Goal: Task Accomplishment & Management: Use online tool/utility

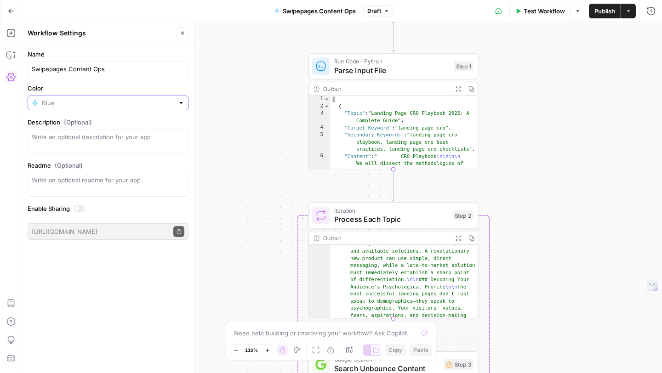
click at [144, 101] on input "Color" at bounding box center [108, 102] width 132 height 9
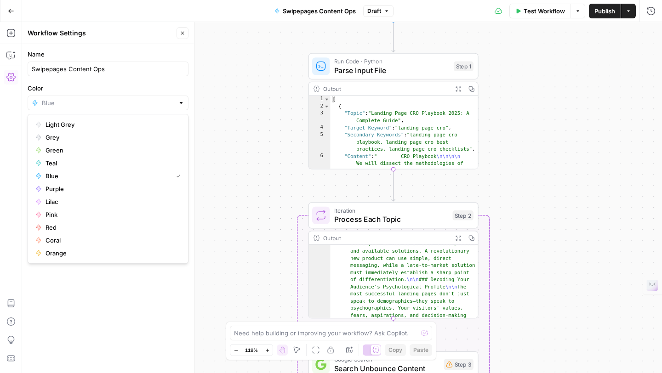
type input "Blue"
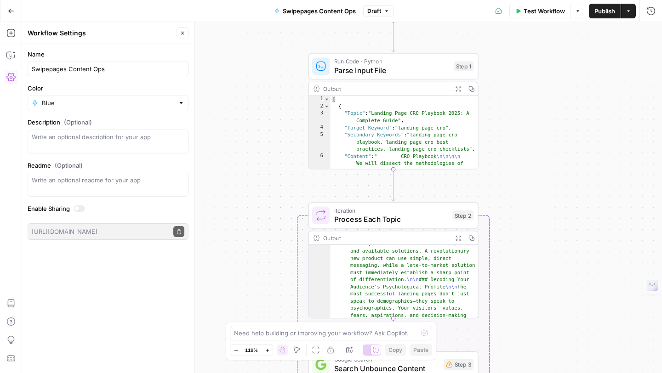
click at [121, 85] on label "Color" at bounding box center [108, 88] width 161 height 9
click at [121, 98] on input "Blue" at bounding box center [108, 102] width 132 height 9
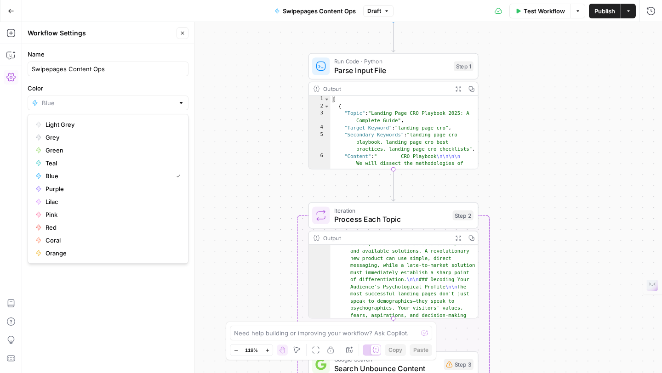
type input "Blue"
click at [17, 207] on div "Add Steps Copilot Settings AirOps Academy Help Give Feedback Shortcuts" at bounding box center [11, 197] width 22 height 351
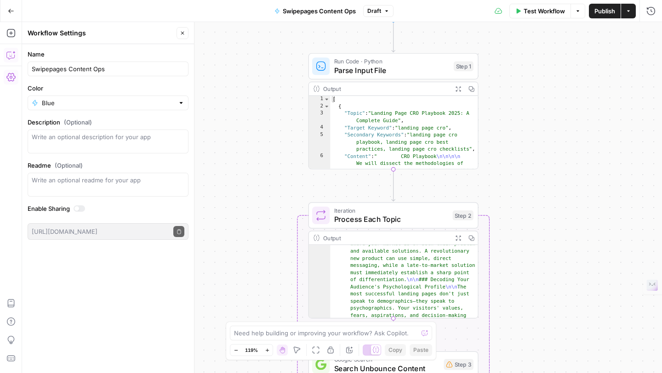
click at [11, 10] on icon "button" at bounding box center [11, 11] width 6 height 6
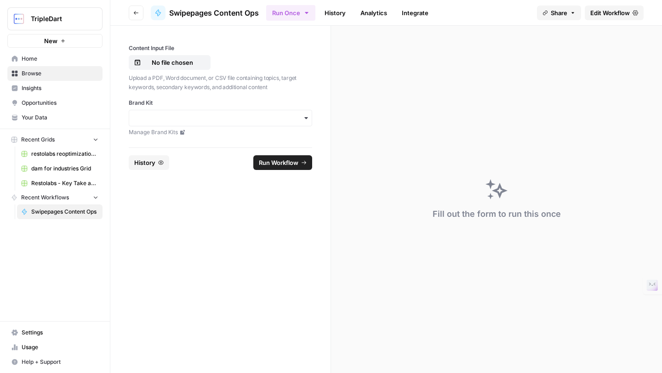
click at [259, 51] on label "Content Input File" at bounding box center [220, 48] width 183 height 8
click at [0, 0] on input "Content Input File" at bounding box center [0, 0] width 0 height 0
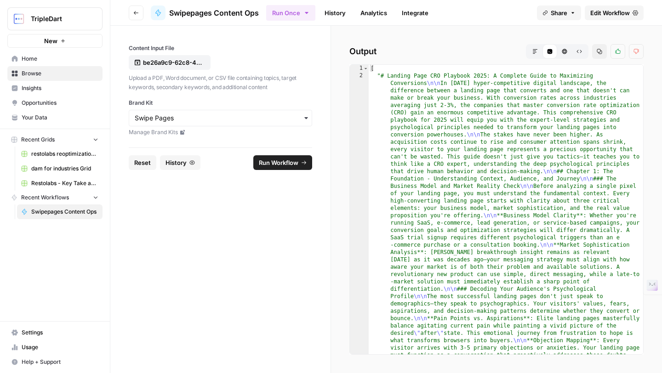
click at [299, 85] on p "Upload a PDF, Word document, or CSV file containing topics, target keywords, se…" at bounding box center [220, 83] width 183 height 18
click at [136, 11] on icon "button" at bounding box center [136, 13] width 6 height 6
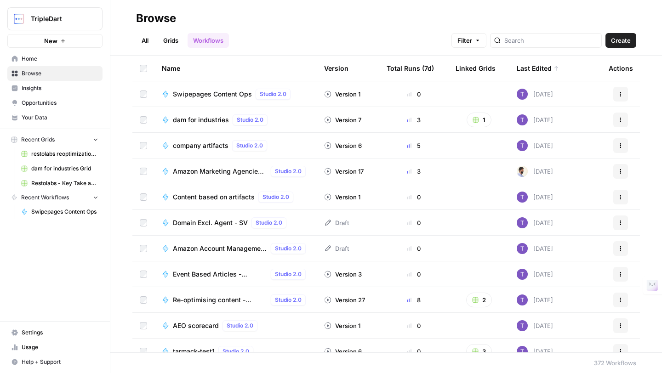
click at [209, 94] on span "Swipepages Content Ops" at bounding box center [212, 94] width 79 height 9
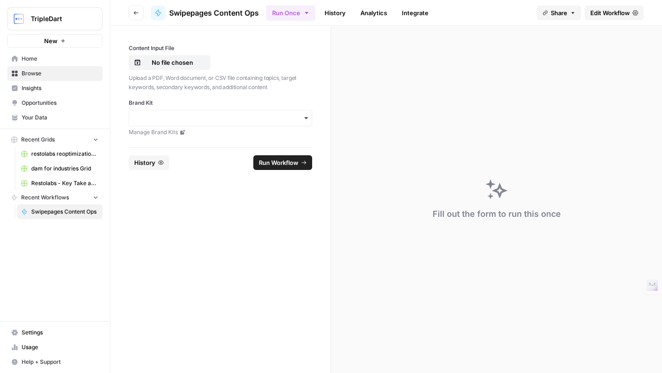
click at [611, 12] on span "Edit Workflow" at bounding box center [610, 12] width 40 height 9
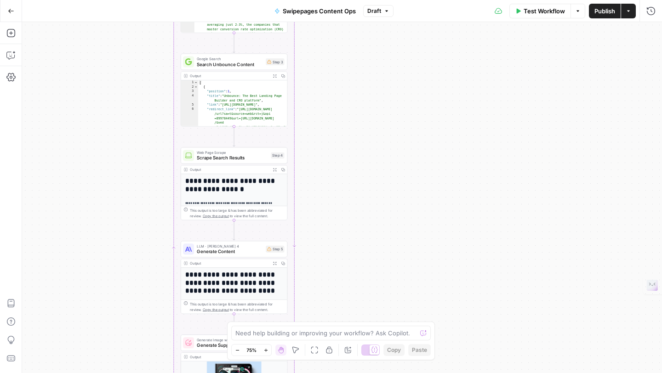
click at [340, 110] on div "Workflow Set Inputs Inputs Run Code · Python Parse Input File Step 1 Output Exp…" at bounding box center [342, 197] width 640 height 351
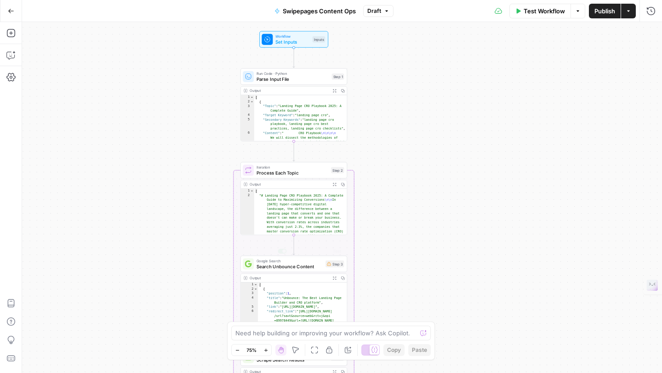
drag, startPoint x: 183, startPoint y: 49, endPoint x: 243, endPoint y: 251, distance: 210.8
click at [243, 251] on div "Workflow Set Inputs Inputs Run Code · Python Parse Input File Step 1 Output Exp…" at bounding box center [342, 197] width 640 height 351
click at [377, 109] on div "Workflow Set Inputs Inputs Run Code · Python Parse Input File Step 1 Output Exp…" at bounding box center [342, 197] width 640 height 351
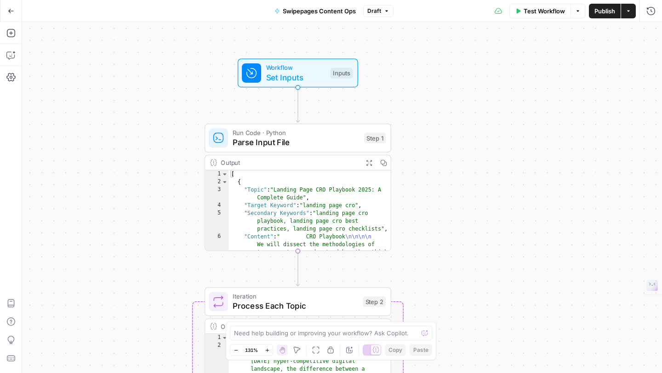
drag, startPoint x: 377, startPoint y: 109, endPoint x: 443, endPoint y: 193, distance: 107.0
click at [443, 194] on div "Workflow Set Inputs Inputs Run Code · Python Parse Input File Step 1 Output Exp…" at bounding box center [342, 197] width 640 height 351
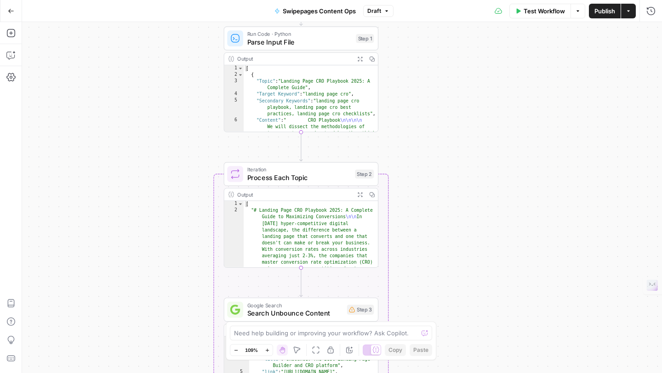
drag, startPoint x: 311, startPoint y: 208, endPoint x: 221, endPoint y: 144, distance: 110.4
click at [221, 144] on div "Workflow Set Inputs Inputs Run Code · Python Parse Input File Step 1 Output Exp…" at bounding box center [342, 197] width 640 height 351
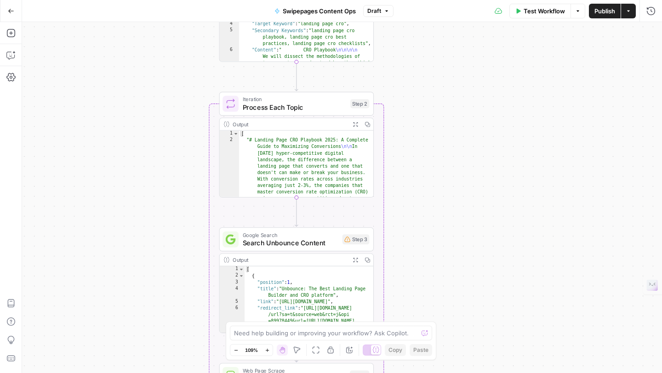
drag, startPoint x: 395, startPoint y: 215, endPoint x: 394, endPoint y: 147, distance: 68.0
click at [394, 147] on div "Workflow Set Inputs Inputs Run Code · Python Parse Input File Step 1 Output Exp…" at bounding box center [342, 197] width 640 height 351
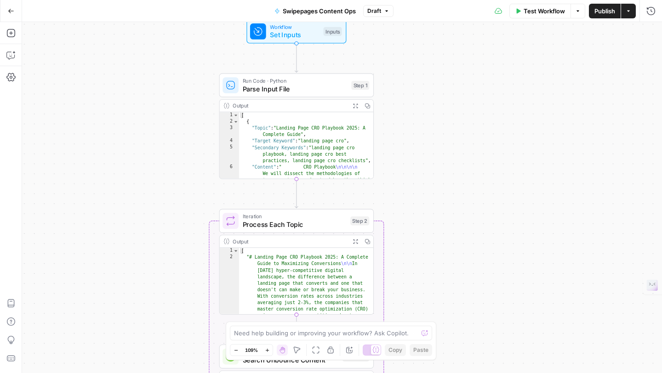
drag, startPoint x: 397, startPoint y: 150, endPoint x: 397, endPoint y: 267, distance: 117.2
click at [397, 267] on div "Workflow Set Inputs Inputs Run Code · Python Parse Input File Step 1 Output Exp…" at bounding box center [342, 197] width 640 height 351
drag, startPoint x: 400, startPoint y: 161, endPoint x: 400, endPoint y: 183, distance: 22.5
click at [400, 183] on div "Workflow Set Inputs Inputs Run Code · Python Parse Input File Step 1 Output Exp…" at bounding box center [342, 197] width 640 height 351
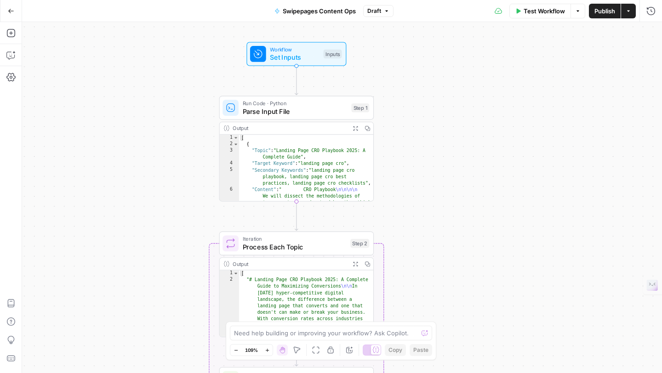
click at [538, 12] on span "Test Workflow" at bounding box center [543, 10] width 41 height 9
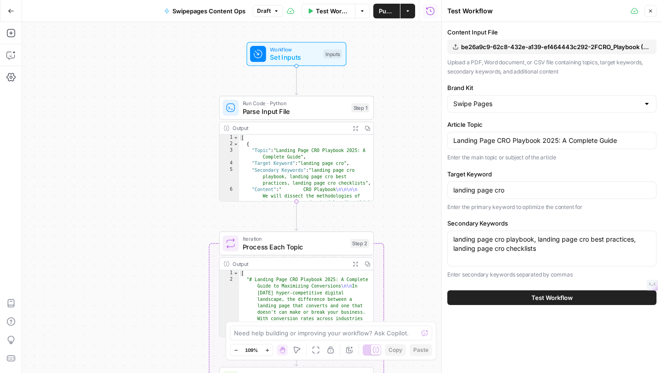
click at [502, 126] on label "Article Topic" at bounding box center [551, 124] width 209 height 9
click at [502, 136] on input "Landing Page CRO Playbook 2025: A Complete Guide" at bounding box center [551, 140] width 197 height 9
drag, startPoint x: 472, startPoint y: 62, endPoint x: 583, endPoint y: 65, distance: 110.8
click at [583, 65] on p "Upload a PDF, Word document, or CSV file containing topics, target keywords, se…" at bounding box center [551, 67] width 209 height 18
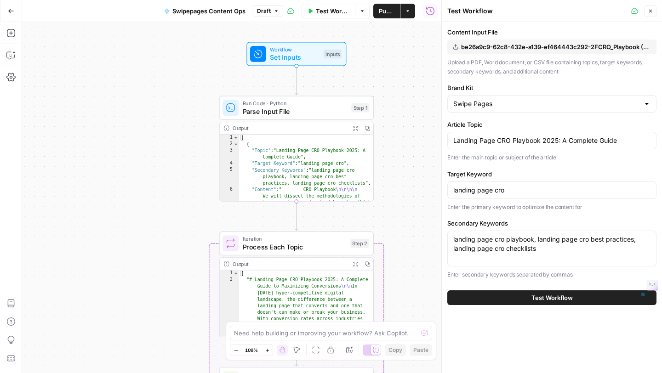
drag, startPoint x: 469, startPoint y: 62, endPoint x: 526, endPoint y: 77, distance: 58.5
click at [526, 77] on div "Content Input File be26a9c9-62c8-432e-a139-ef464443c292-2FCRO_Playbook (2).pdf …" at bounding box center [551, 154] width 209 height 252
click at [524, 44] on span "be26a9c9-62c8-432e-a139-ef464443c292-2FCRO_Playbook (2).pdf" at bounding box center [556, 46] width 190 height 9
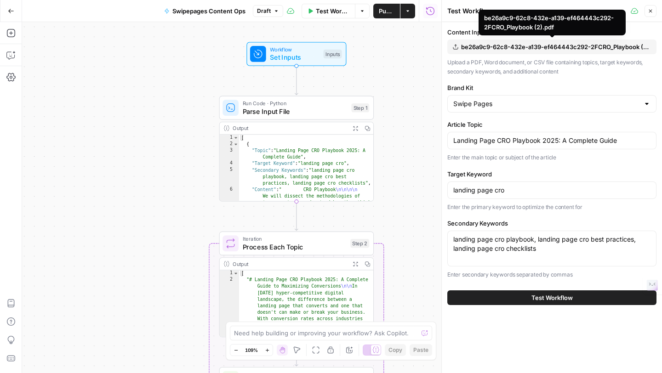
click at [501, 77] on div "Content Input File be26a9c9-62c8-432e-a139-ef464443c292-2FCRO_Playbook (2).pdf …" at bounding box center [551, 154] width 209 height 252
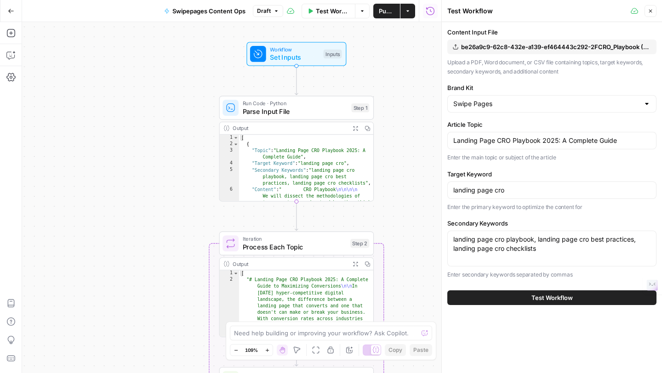
click at [646, 106] on div at bounding box center [646, 103] width 7 height 9
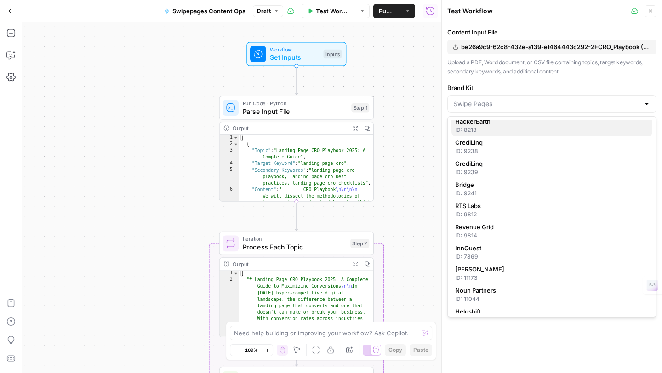
scroll to position [478, 0]
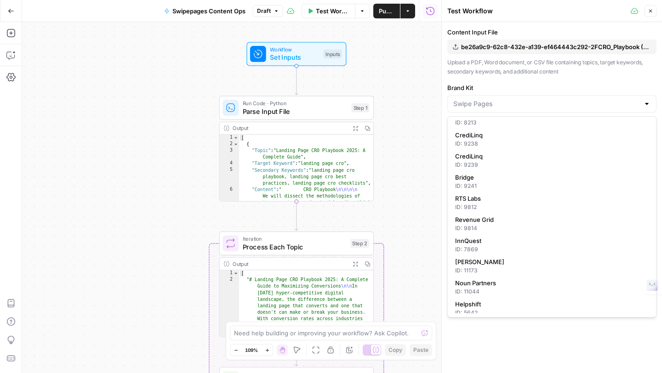
click at [482, 86] on label "Brand Kit" at bounding box center [551, 87] width 209 height 9
click at [482, 99] on input "Brand Kit" at bounding box center [546, 103] width 186 height 9
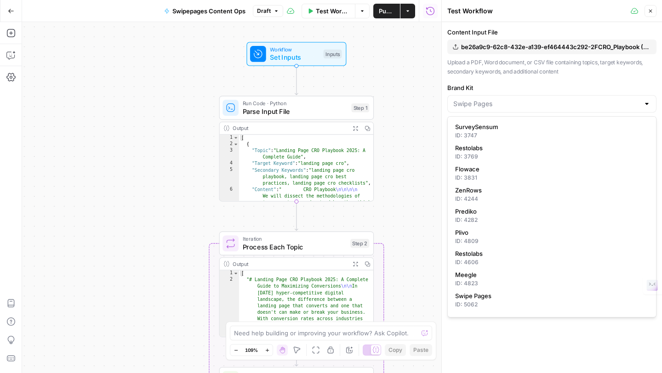
type input "Swipe Pages"
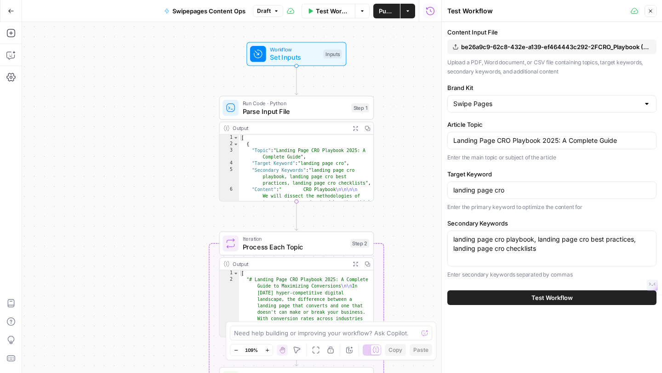
click at [452, 81] on div "Content Input File be26a9c9-62c8-432e-a139-ef464443c292-2FCRO_Playbook (2).pdf …" at bounding box center [551, 154] width 209 height 252
click at [503, 126] on label "Article Topic" at bounding box center [551, 124] width 209 height 9
click at [503, 136] on input "Landing Page CRO Playbook 2025: A Complete Guide" at bounding box center [551, 140] width 197 height 9
drag, startPoint x: 453, startPoint y: 141, endPoint x: 624, endPoint y: 144, distance: 171.4
click at [624, 144] on input "Landing Page CRO Playbook 2025: A Complete Guide" at bounding box center [551, 140] width 197 height 9
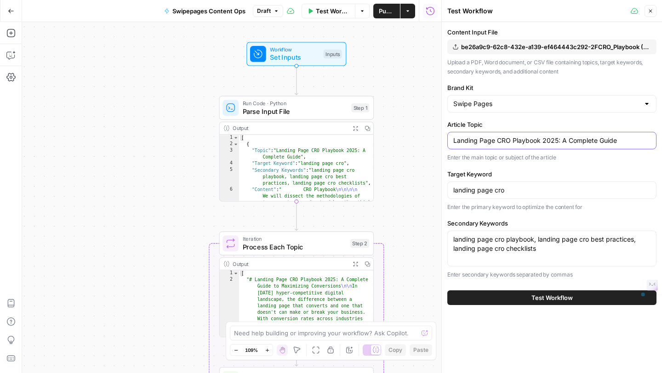
click at [624, 144] on input "Landing Page CRO Playbook 2025: A Complete Guide" at bounding box center [551, 140] width 197 height 9
drag, startPoint x: 453, startPoint y: 191, endPoint x: 522, endPoint y: 191, distance: 68.9
click at [522, 191] on input "landing page cro" at bounding box center [551, 190] width 197 height 9
drag, startPoint x: 476, startPoint y: 239, endPoint x: 556, endPoint y: 253, distance: 82.0
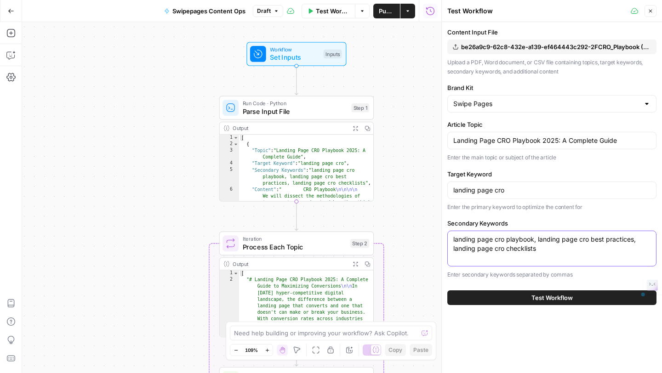
click at [556, 253] on div "landing page cro playbook, landing page cro best practices, landing page cro ch…" at bounding box center [551, 249] width 209 height 36
click at [533, 253] on div "landing page cro playbook, landing page cro best practices, landing page cro ch…" at bounding box center [551, 249] width 209 height 36
click at [522, 240] on textarea "landing page cro playbook, landing page cro best practices, landing page cro ch…" at bounding box center [551, 244] width 197 height 18
click at [513, 124] on label "Article Topic" at bounding box center [551, 124] width 209 height 9
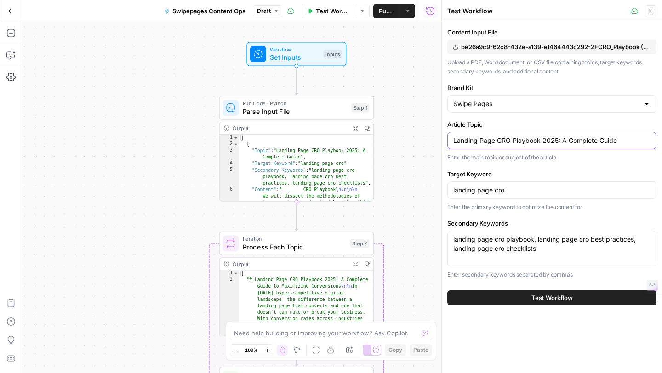
click at [513, 136] on input "Landing Page CRO Playbook 2025: A Complete Guide" at bounding box center [551, 140] width 197 height 9
